Goal: Information Seeking & Learning: Learn about a topic

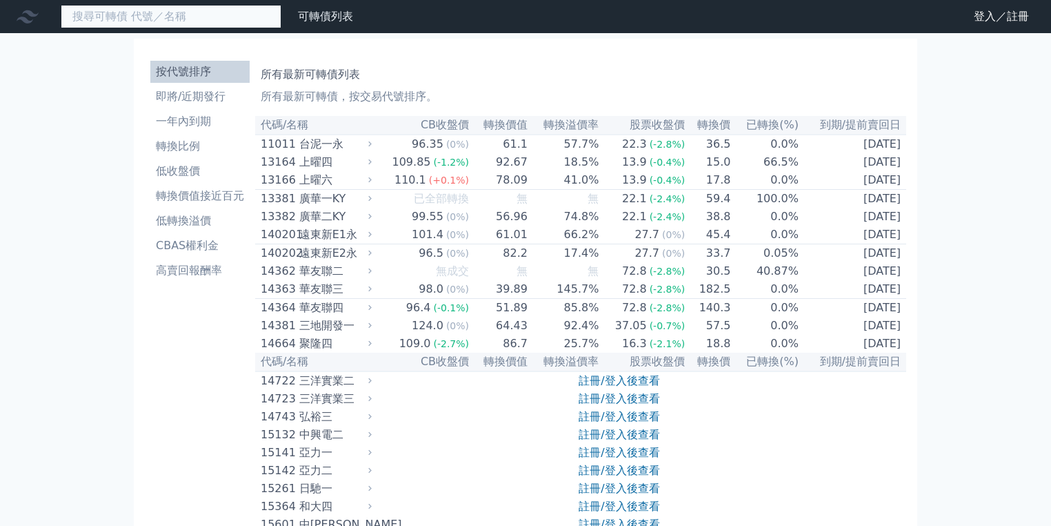
click at [185, 18] on input at bounding box center [171, 16] width 221 height 23
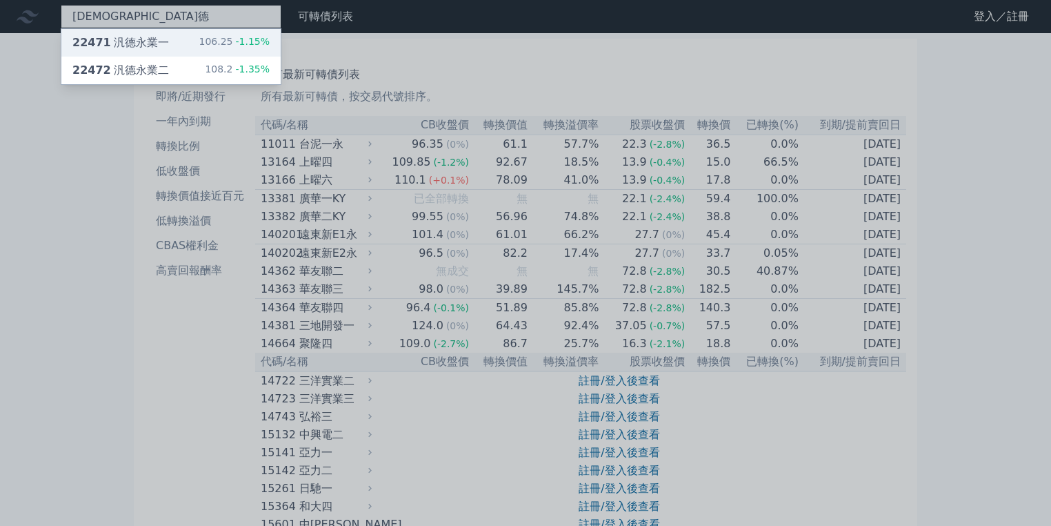
type input "[DEMOGRAPHIC_DATA]德"
click at [175, 39] on div "22471 汎德永業一 106.25 -1.15%" at bounding box center [170, 43] width 219 height 28
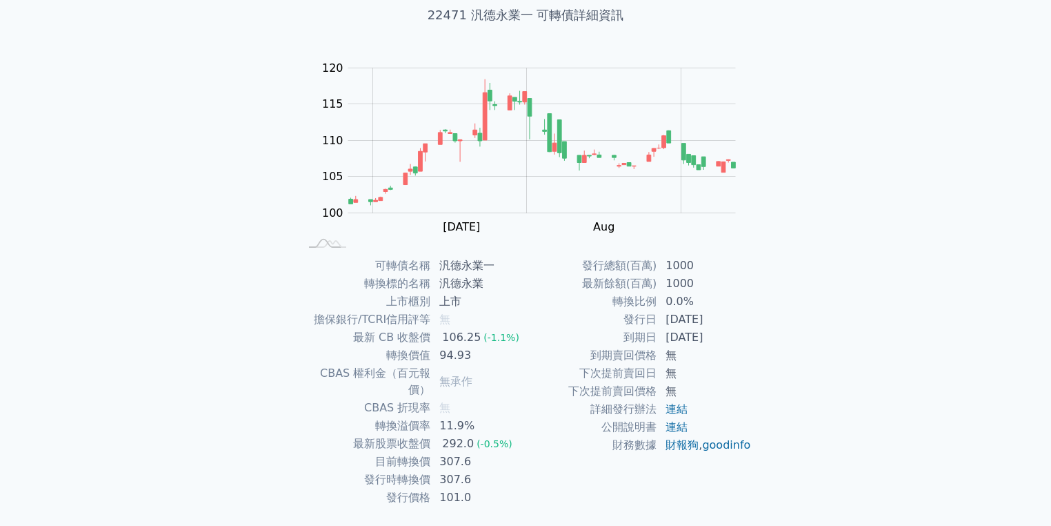
scroll to position [110, 0]
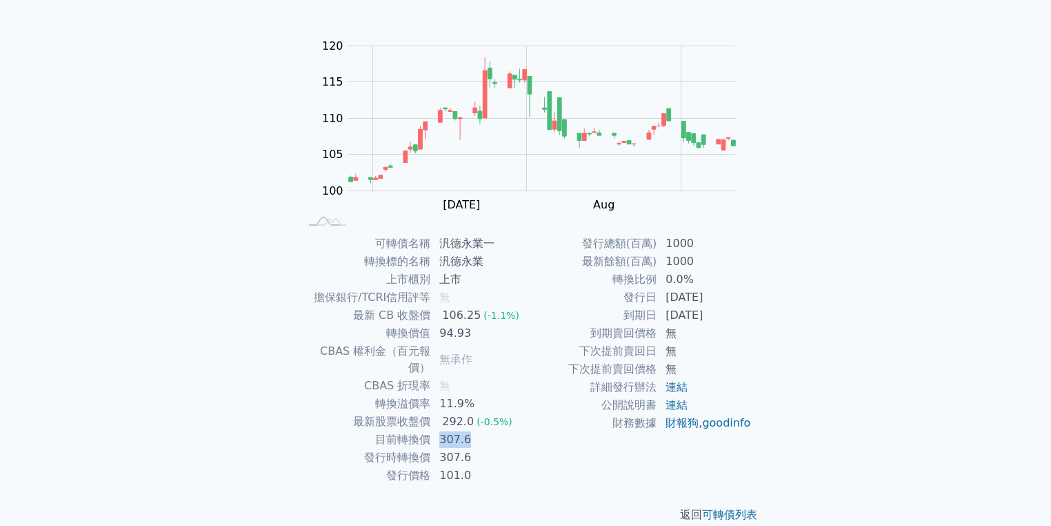
drag, startPoint x: 440, startPoint y: 422, endPoint x: 467, endPoint y: 419, distance: 27.0
click at [467, 430] on td "307.6" at bounding box center [478, 439] width 95 height 18
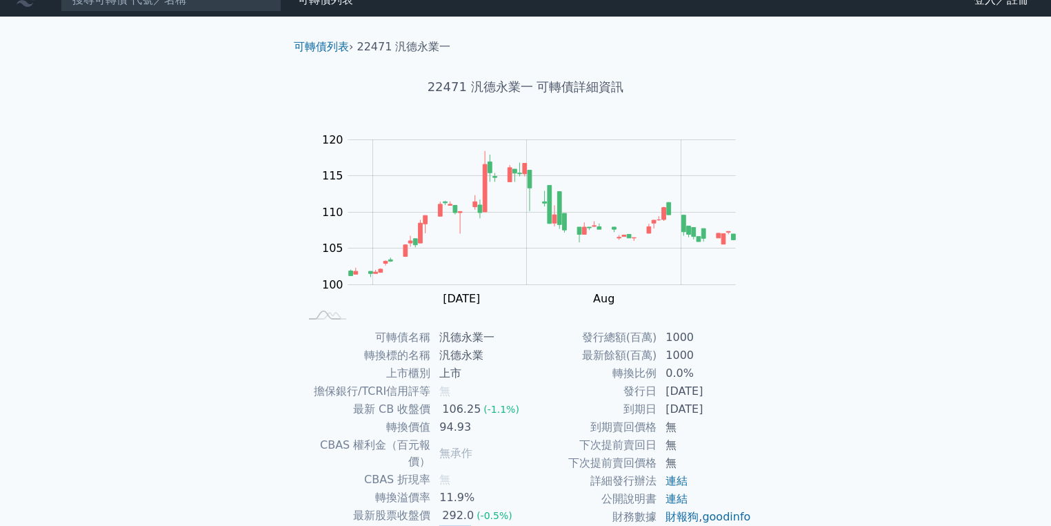
scroll to position [0, 0]
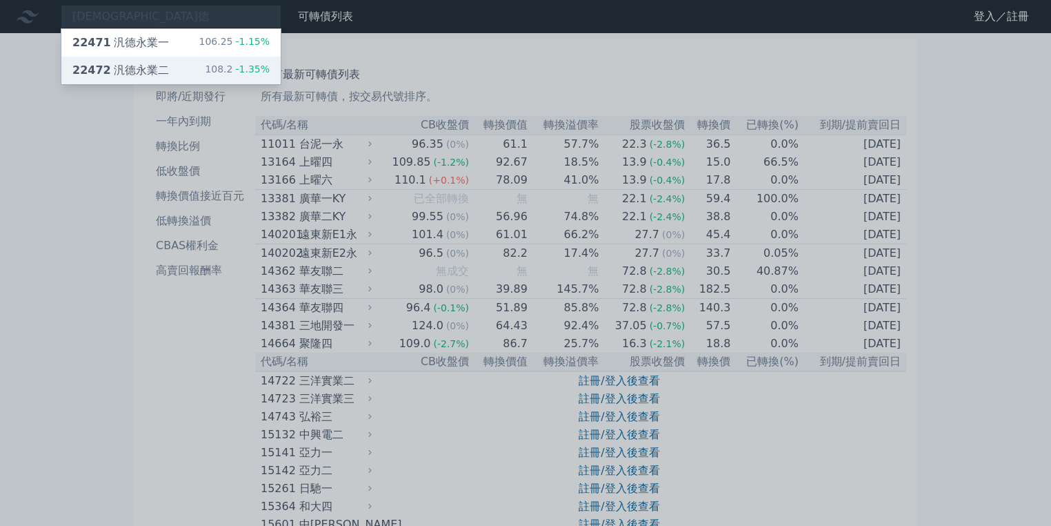
click at [119, 66] on div "22472 汎德永業二" at bounding box center [120, 70] width 97 height 17
